Goal: Information Seeking & Learning: Learn about a topic

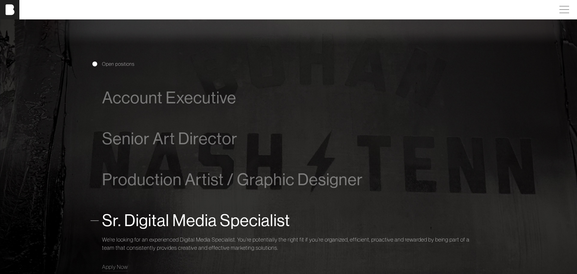
scroll to position [353, 0]
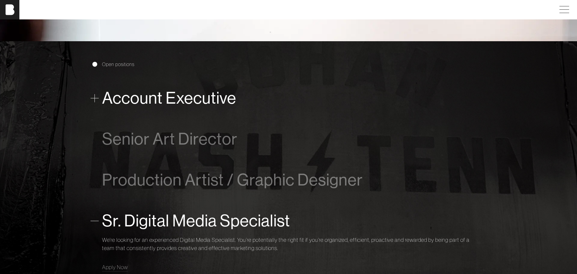
click at [170, 102] on span "Account Executive" at bounding box center [169, 98] width 134 height 18
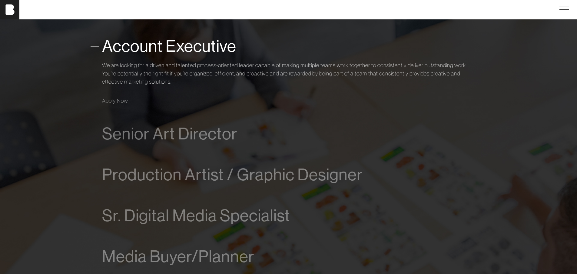
scroll to position [409, 0]
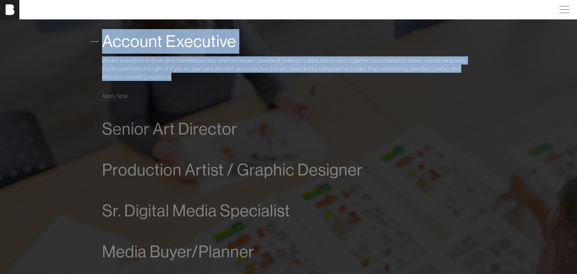
copy div "Account Executive We are looking for a driven and talented process-oriented lea…"
drag, startPoint x: 111, startPoint y: 34, endPoint x: 181, endPoint y: 77, distance: 82.3
click at [181, 77] on section "Open positions Account Executive We are looking for a driven and talented proce…" at bounding box center [288, 136] width 577 height 302
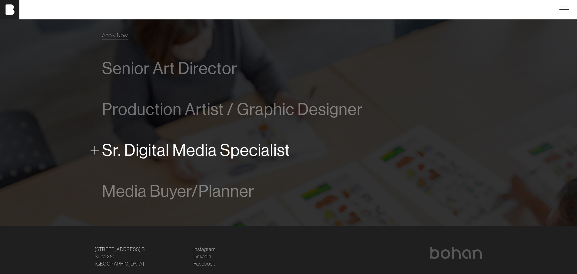
click at [289, 148] on div "Sr. Digital Media Specialist" at bounding box center [288, 150] width 373 height 25
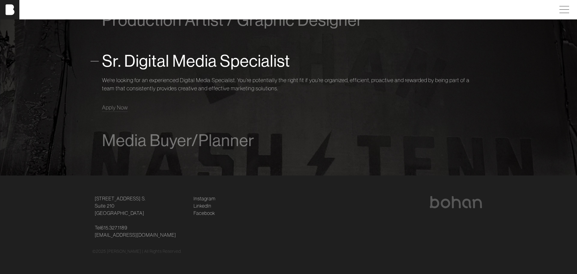
scroll to position [474, 0]
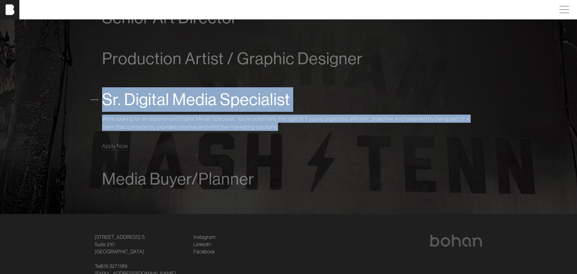
copy div "Sr. Digital Media Specialist We’re looking for an experienced Digital Media Spe…"
drag, startPoint x: 79, startPoint y: 97, endPoint x: 284, endPoint y: 128, distance: 207.9
click at [284, 128] on section "Open positions Account Executive We are looking for a driven and talented proce…" at bounding box center [288, 67] width 577 height 294
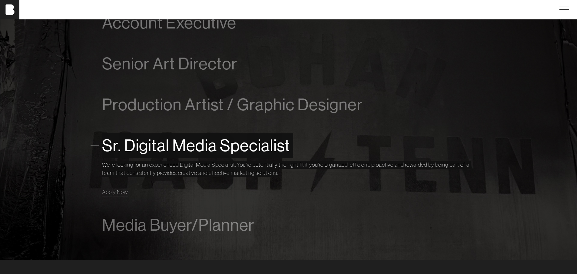
scroll to position [383, 0]
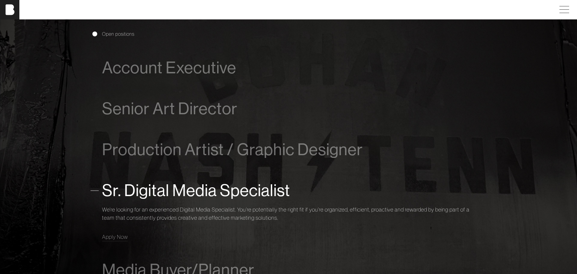
drag, startPoint x: 160, startPoint y: 70, endPoint x: 268, endPoint y: 82, distance: 108.8
click at [369, 82] on div "Account Executive We are looking for a driven and talented process-oriented lea…" at bounding box center [288, 67] width 373 height 41
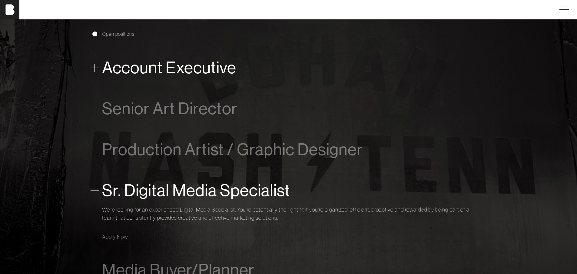
click at [157, 71] on span "Account Executive" at bounding box center [169, 67] width 134 height 18
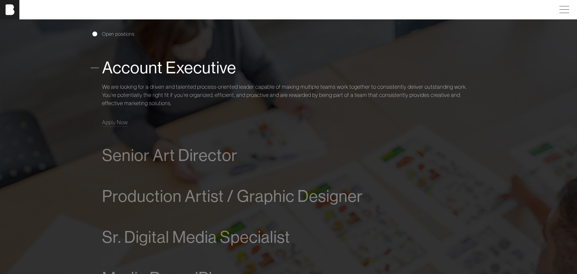
scroll to position [409, 0]
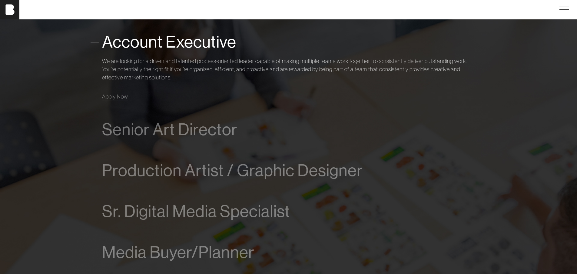
drag, startPoint x: 115, startPoint y: 97, endPoint x: 71, endPoint y: 141, distance: 62.5
click at [67, 148] on section "Open positions Account Executive We are looking for a driven and talented proce…" at bounding box center [288, 136] width 577 height 302
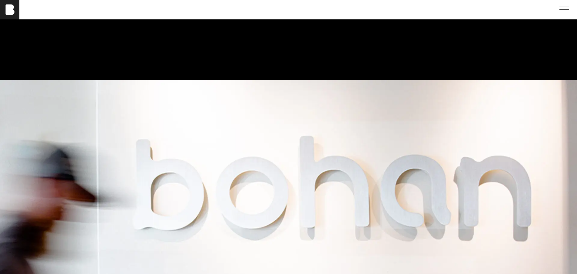
scroll to position [0, 0]
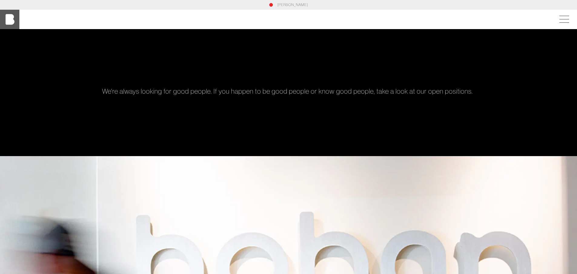
click at [8, 16] on img at bounding box center [9, 19] width 19 height 19
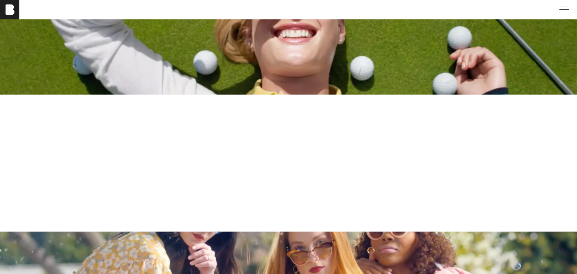
scroll to position [1179, 0]
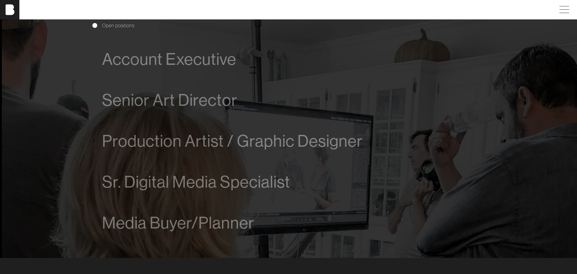
scroll to position [394, 0]
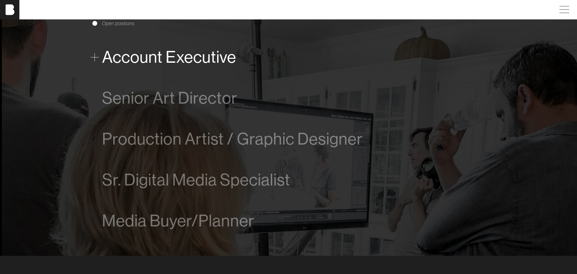
click at [160, 52] on span "Account Executive" at bounding box center [169, 57] width 134 height 18
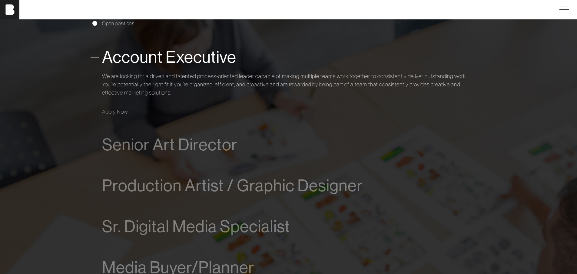
scroll to position [401, 0]
